Goal: Information Seeking & Learning: Learn about a topic

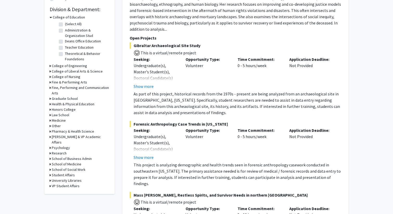
scroll to position [154, 0]
click at [51, 161] on icon at bounding box center [50, 163] width 1 height 5
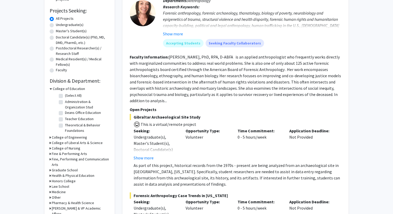
scroll to position [0, 0]
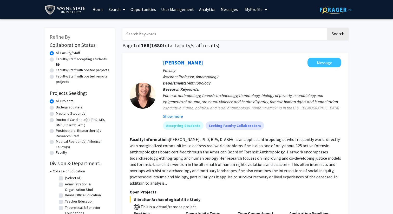
click at [192, 35] on input "Search Keywords" at bounding box center [225, 34] width 204 height 12
type input "neuro"
click at [327, 28] on button "Search" at bounding box center [337, 34] width 21 height 12
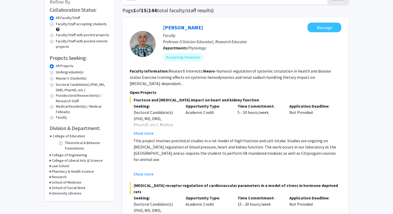
scroll to position [36, 0]
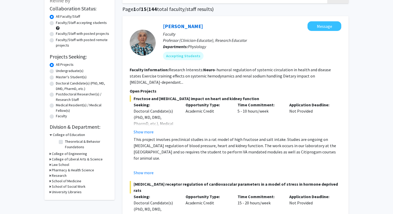
click at [68, 71] on label "Undergraduate(s)" at bounding box center [70, 70] width 28 height 5
click at [59, 71] on input "Undergraduate(s)" at bounding box center [57, 69] width 3 height 3
radio input "true"
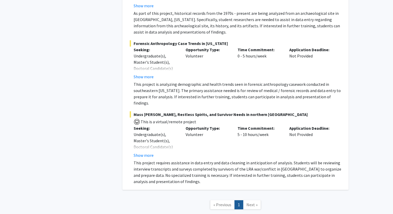
scroll to position [561, 0]
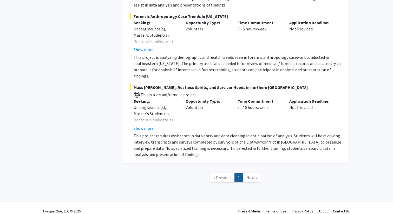
click at [253, 175] on span "Next »" at bounding box center [252, 177] width 11 height 5
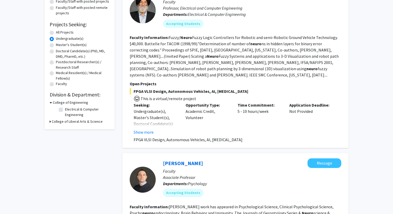
scroll to position [0, 0]
